Goal: Task Accomplishment & Management: Manage account settings

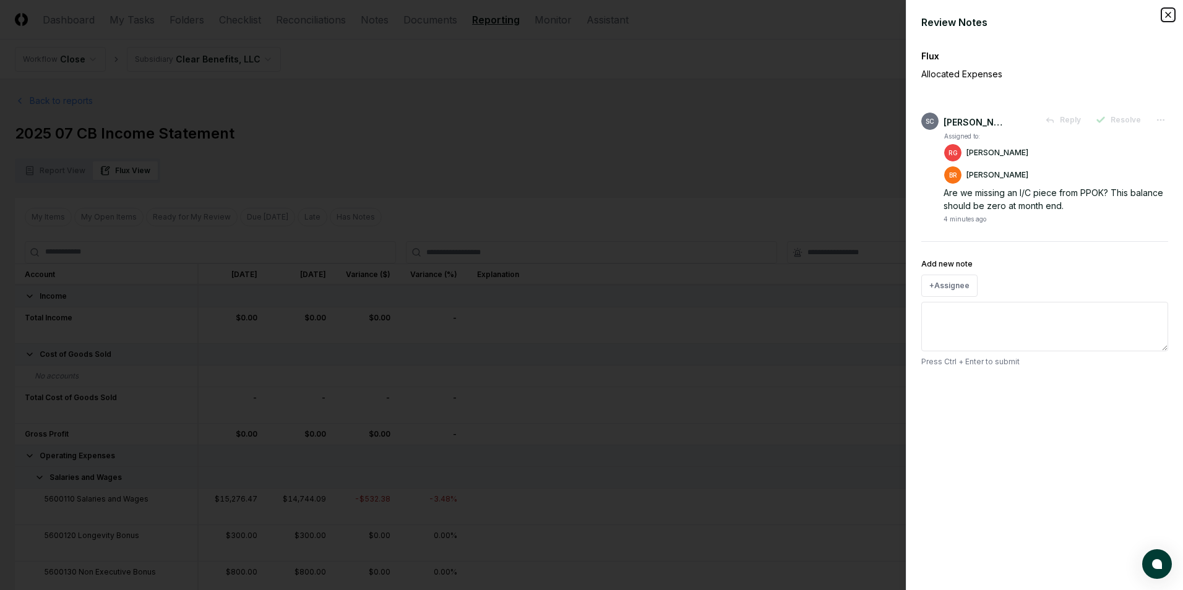
click at [1167, 16] on icon "button" at bounding box center [1168, 14] width 5 height 5
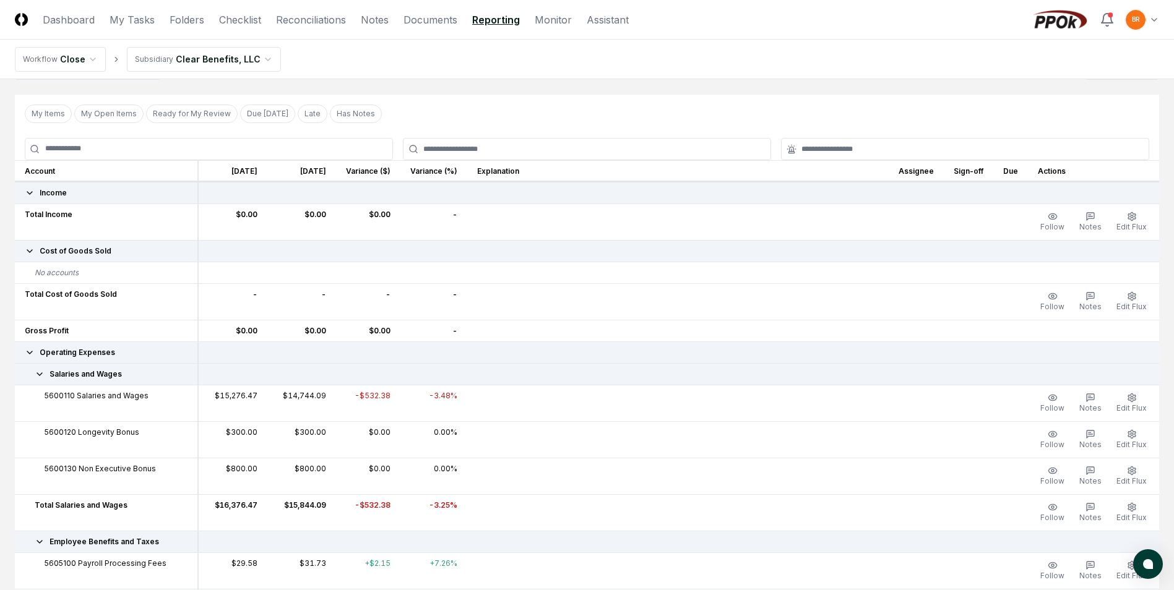
scroll to position [124, 0]
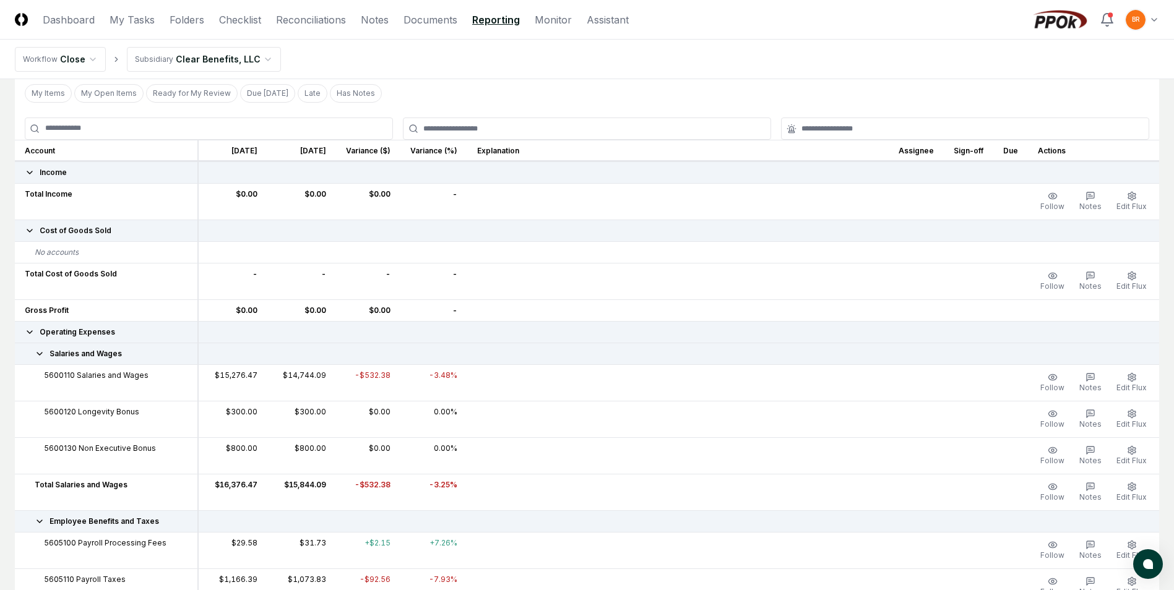
click at [239, 376] on td "$15,276.47" at bounding box center [232, 382] width 69 height 37
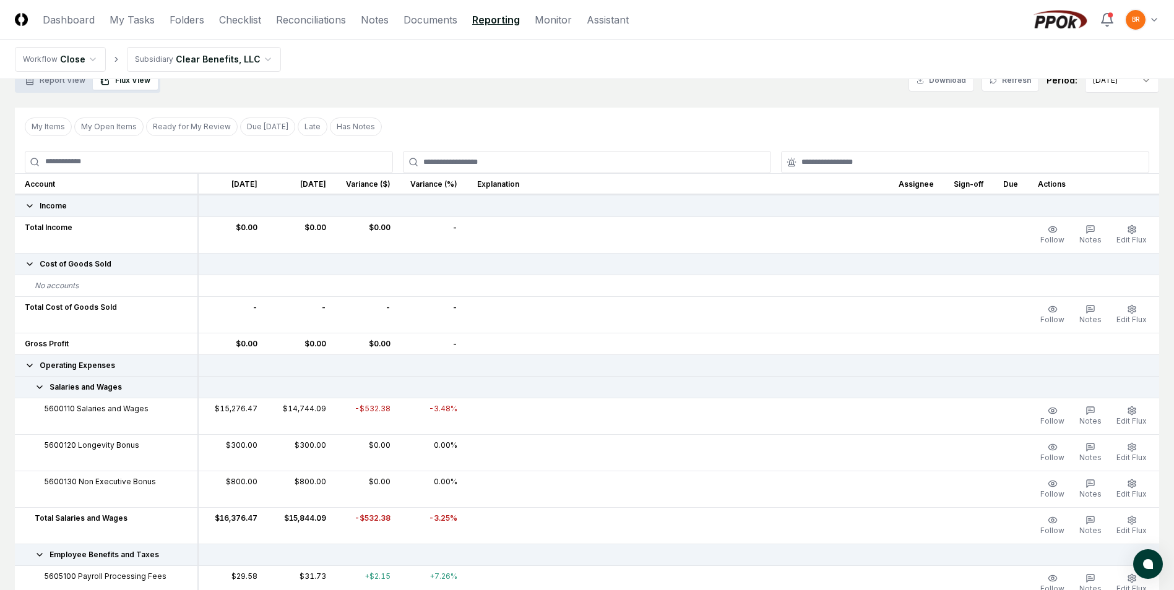
scroll to position [62, 0]
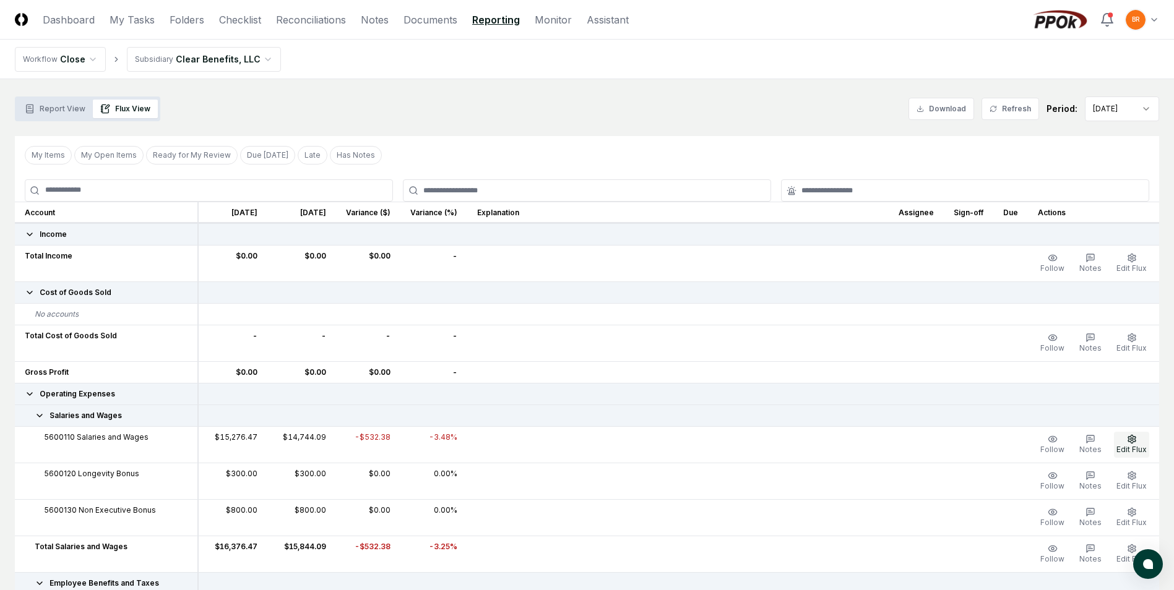
click at [1132, 444] on button "Edit Flux" at bounding box center [1131, 445] width 35 height 26
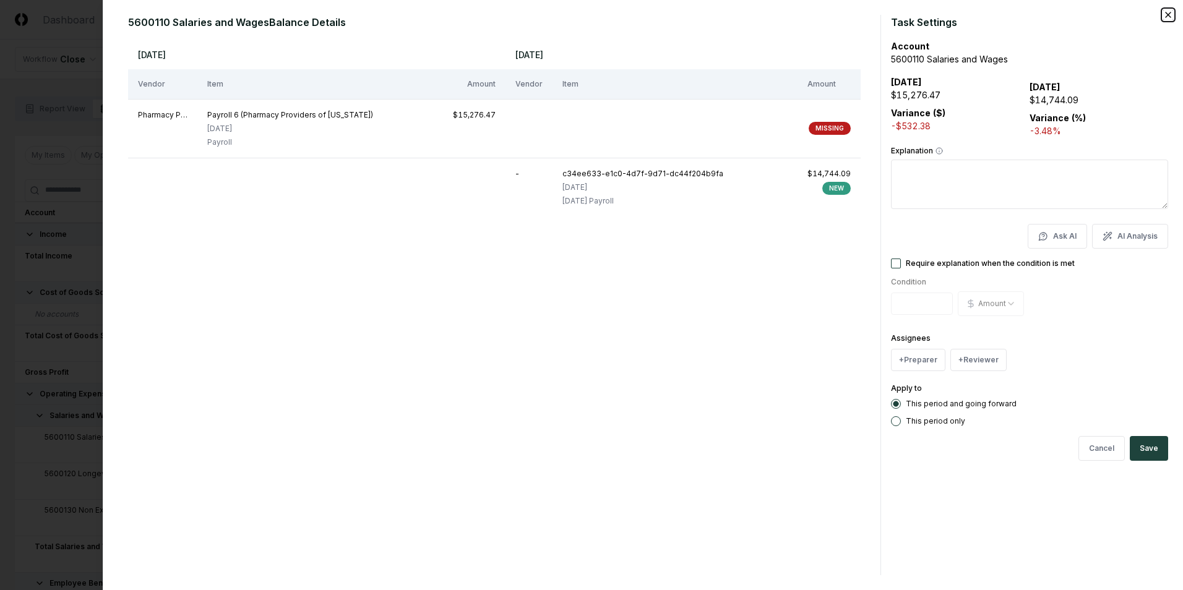
click at [1169, 19] on icon "button" at bounding box center [1168, 15] width 10 height 10
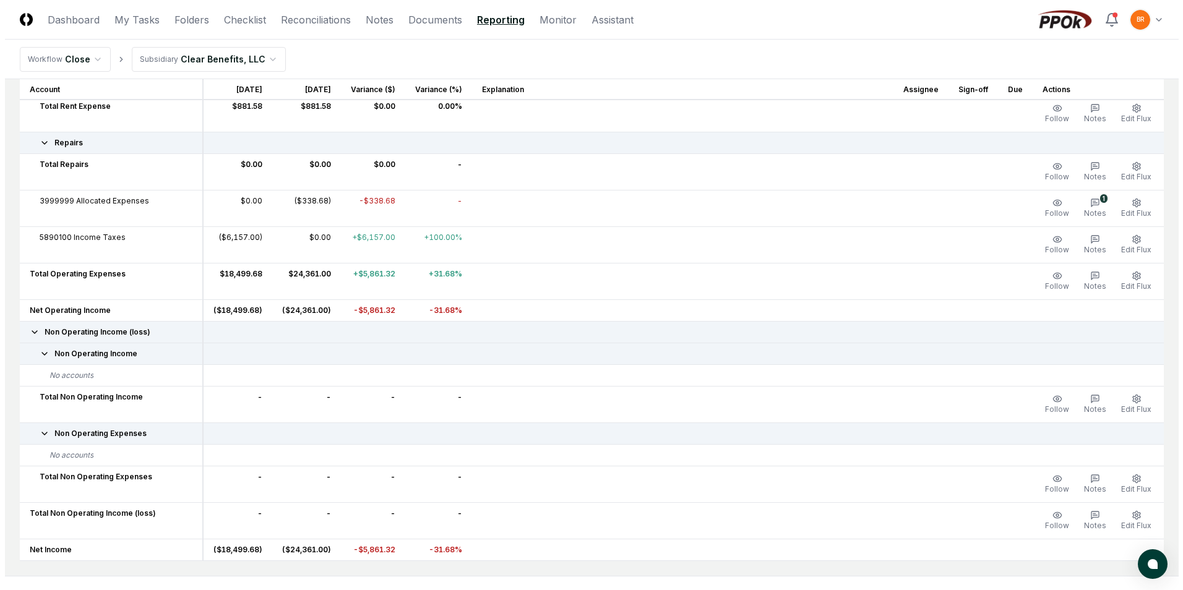
scroll to position [1531, 0]
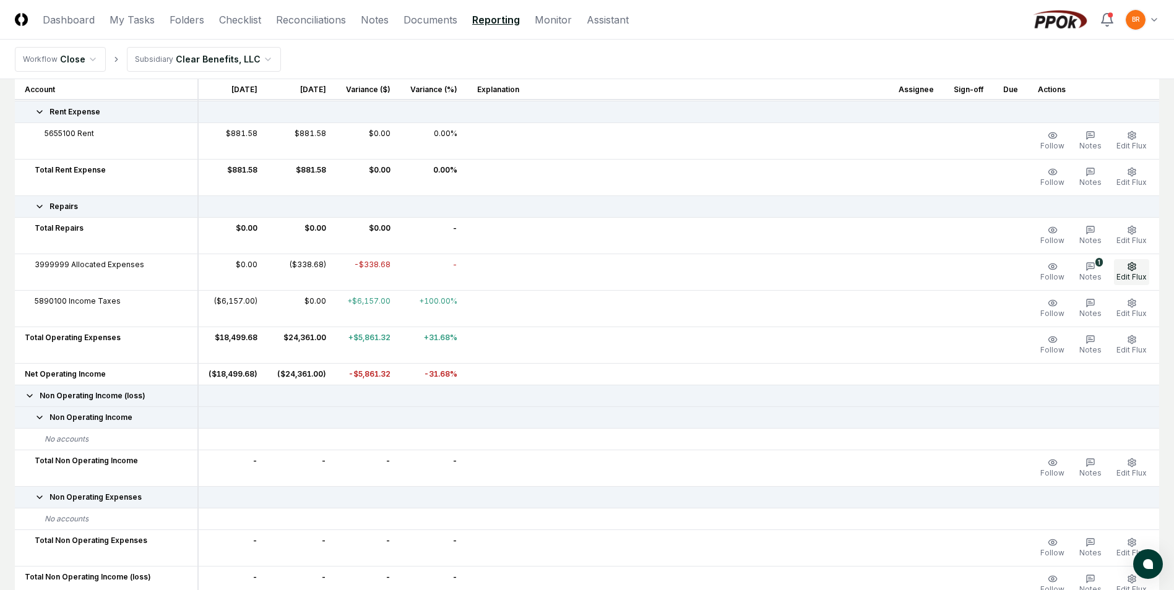
click at [1129, 269] on icon "button" at bounding box center [1130, 266] width 7 height 8
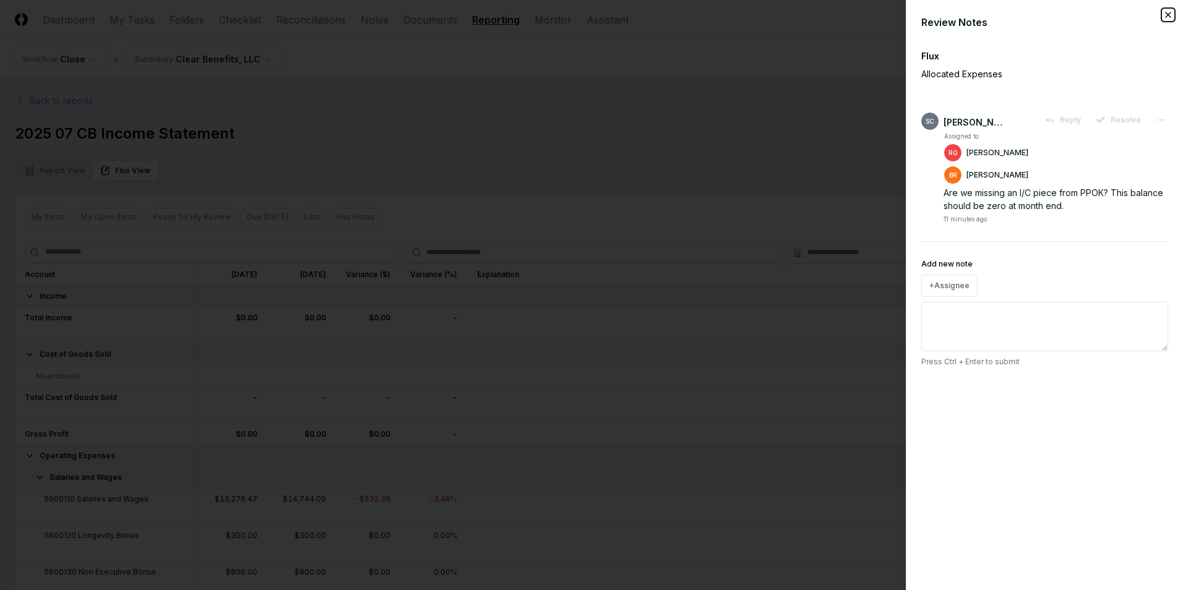
click at [1171, 17] on icon "button" at bounding box center [1168, 15] width 10 height 10
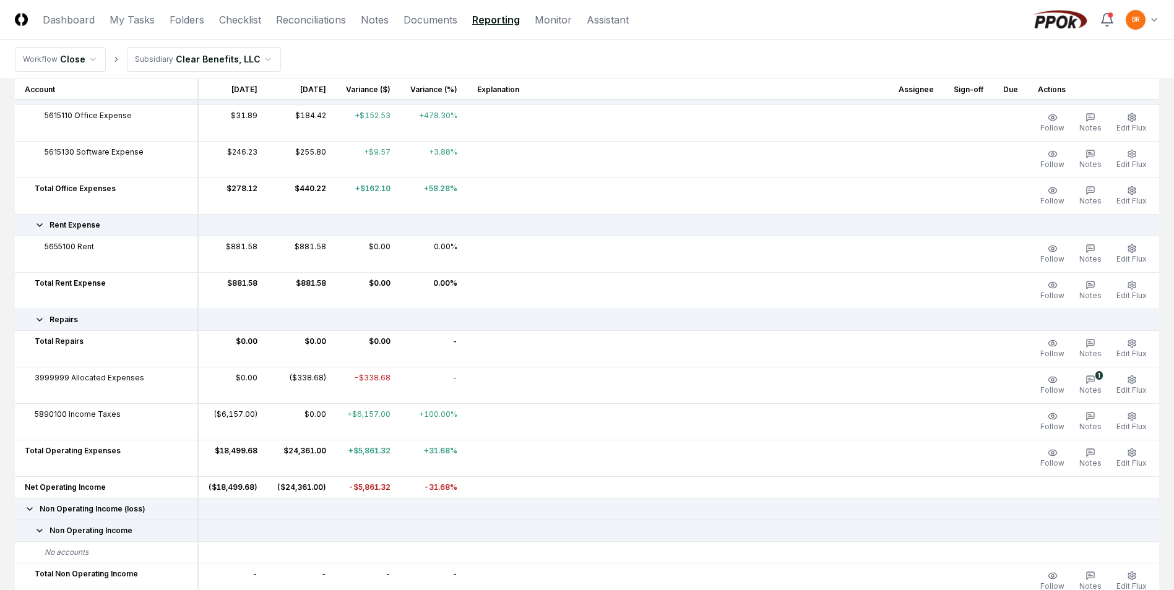
scroll to position [1485, 0]
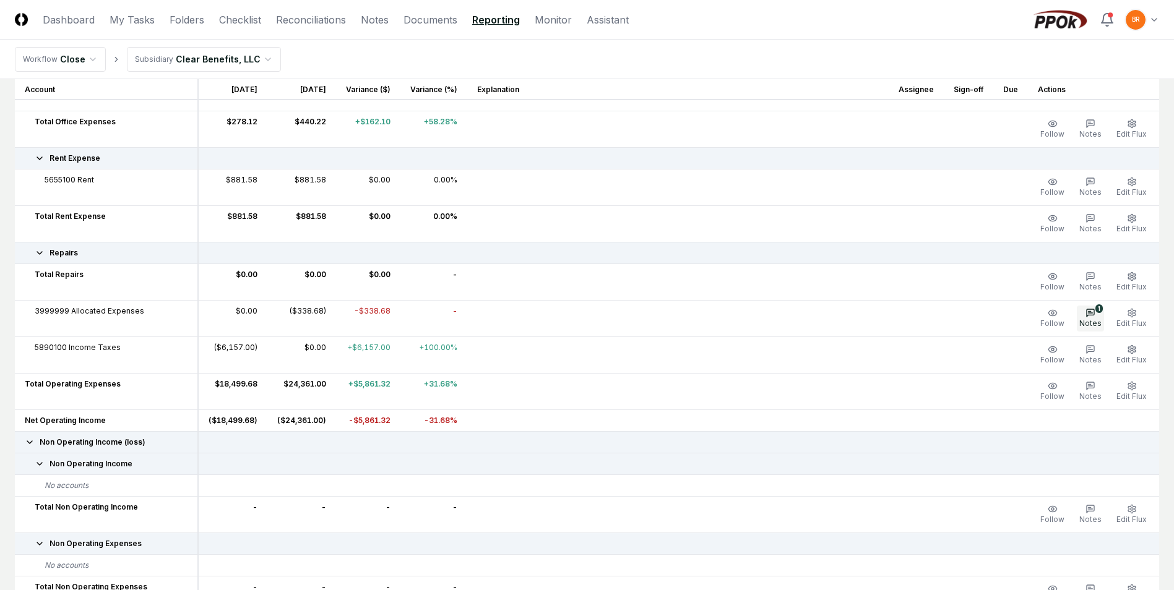
click at [1092, 314] on icon "button" at bounding box center [1090, 313] width 10 height 10
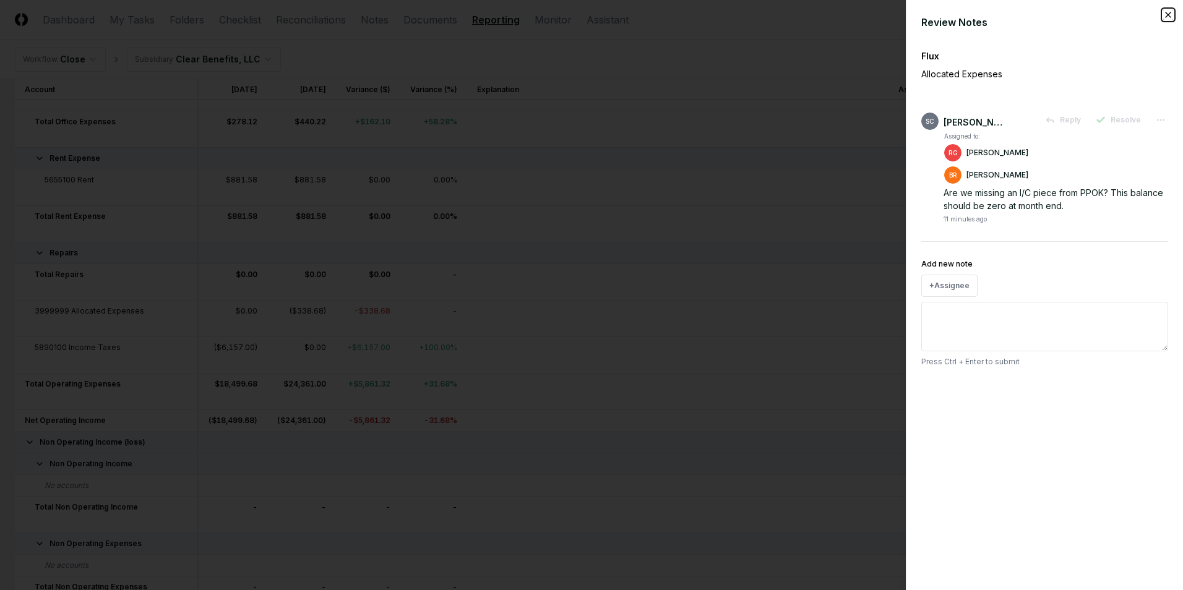
click at [1171, 14] on icon "button" at bounding box center [1168, 15] width 10 height 10
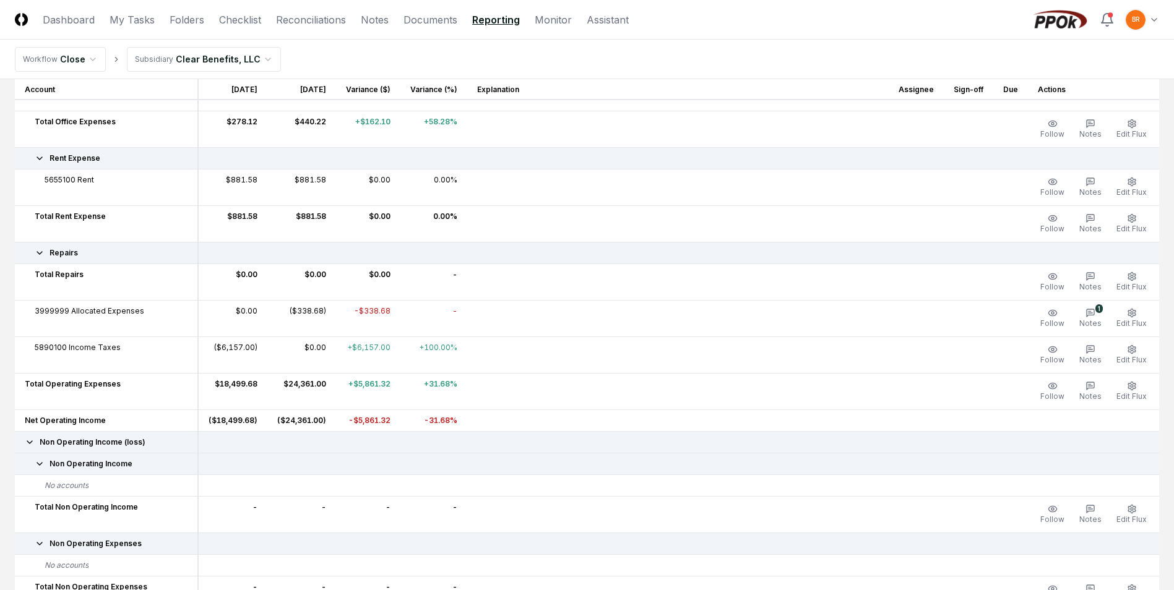
click at [117, 313] on span "3999999 Allocated Expenses" at bounding box center [90, 311] width 110 height 11
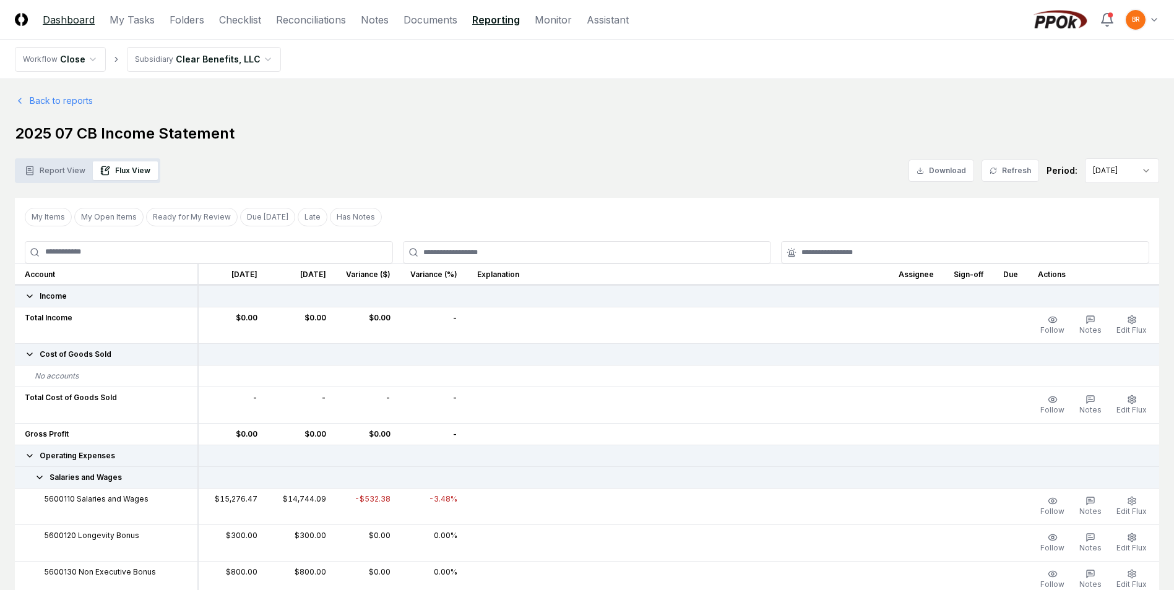
click at [61, 24] on link "Dashboard" at bounding box center [69, 19] width 52 height 15
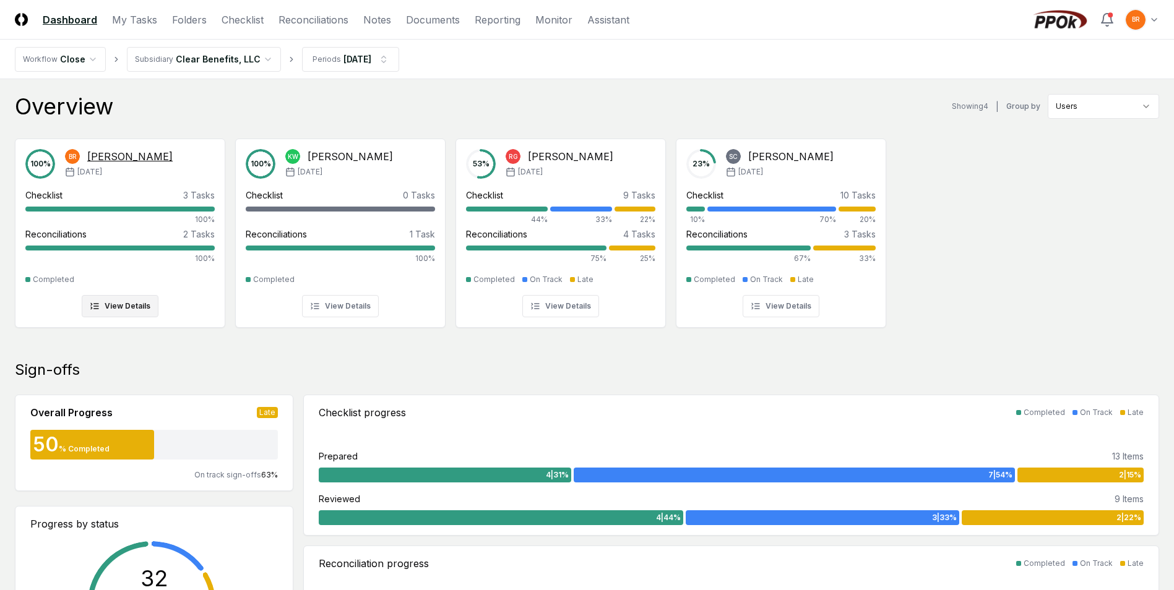
click at [131, 172] on div "[DATE]" at bounding box center [119, 171] width 108 height 11
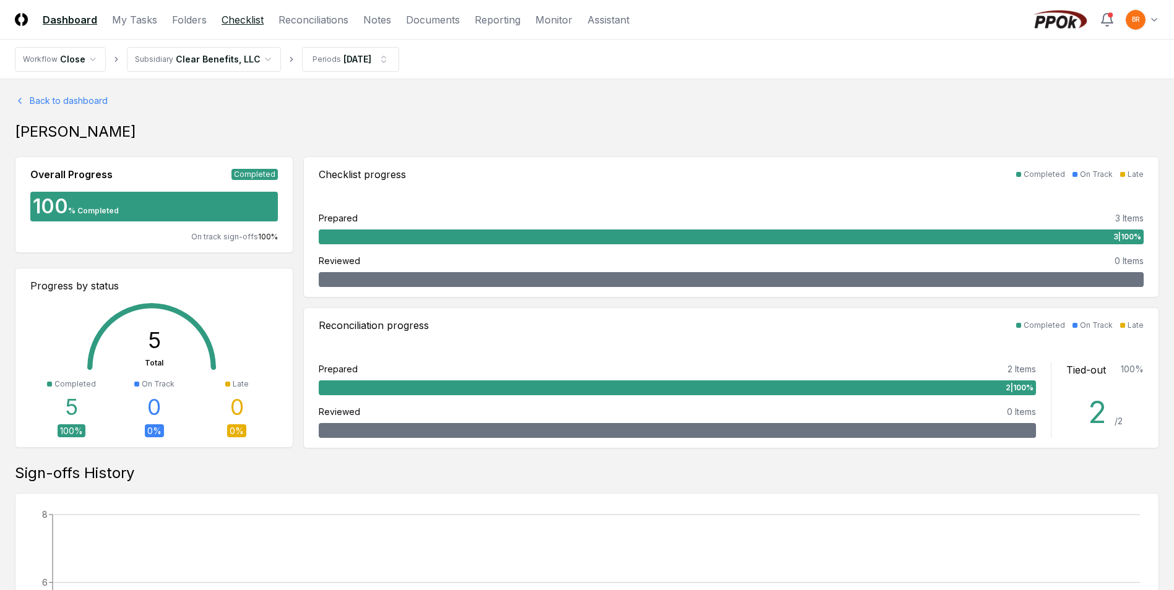
click at [254, 20] on link "Checklist" at bounding box center [242, 19] width 42 height 15
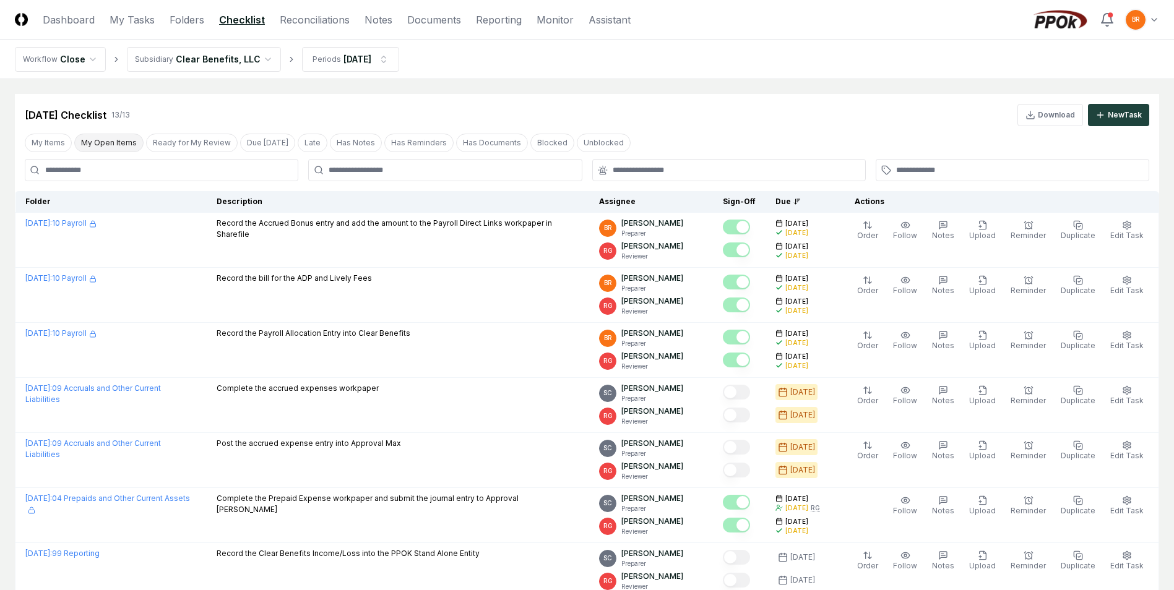
click at [92, 145] on button "My Open Items" at bounding box center [108, 143] width 69 height 19
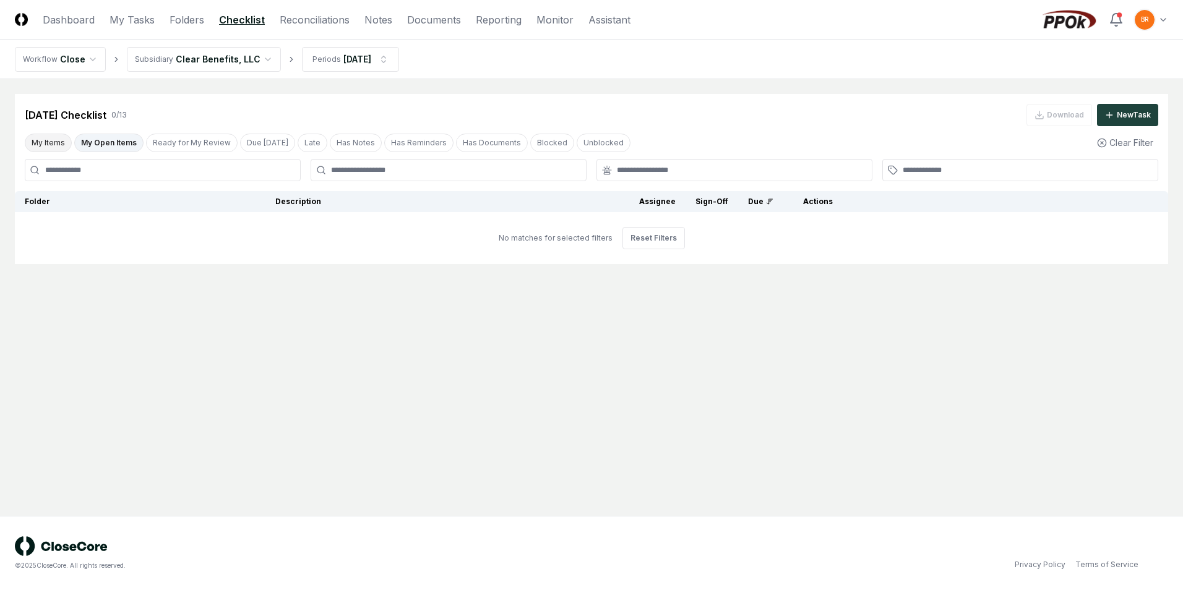
click at [56, 139] on button "My Items" at bounding box center [48, 143] width 47 height 19
